Goal: Find specific page/section

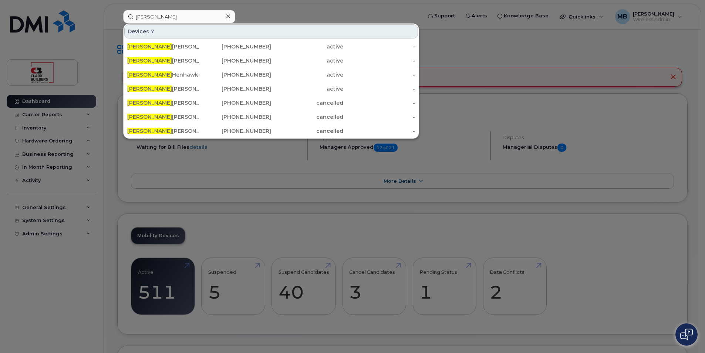
click at [370, 2] on div at bounding box center [352, 176] width 705 height 353
click at [196, 14] on input "justin" at bounding box center [179, 16] width 112 height 13
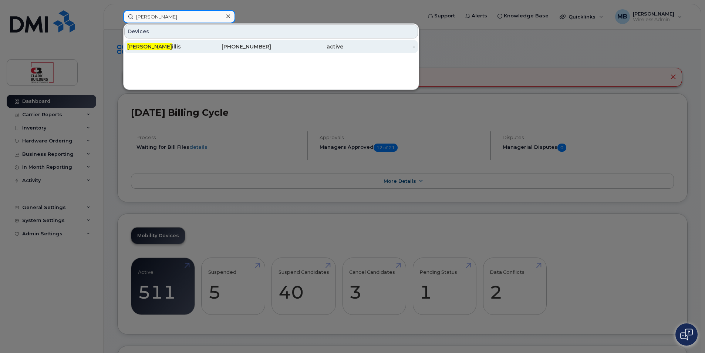
type input "justin w"
click at [199, 43] on div "Justin W illis" at bounding box center [235, 46] width 72 height 13
